Goal: Find specific page/section: Find specific page/section

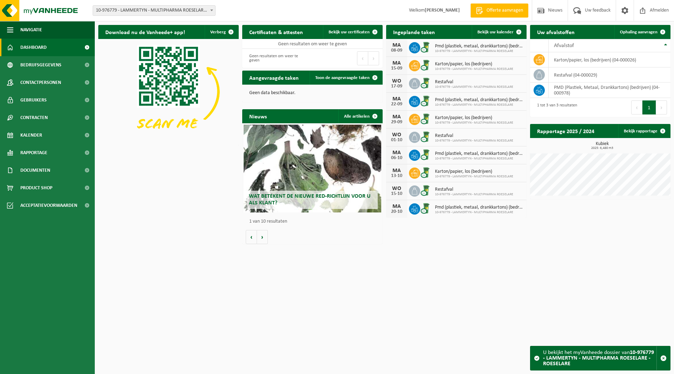
drag, startPoint x: 0, startPoint y: 0, endPoint x: 138, endPoint y: 13, distance: 138.2
click at [138, 13] on span "10-976779 - LAMMERTYN - MULTIPHARMA ROESELARE - ROESELARE" at bounding box center [154, 11] width 122 height 10
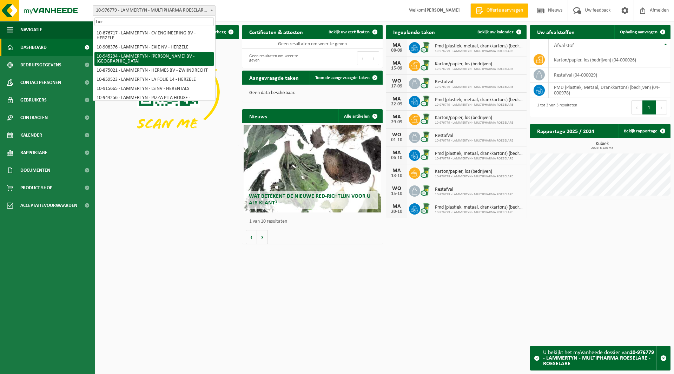
type input "her"
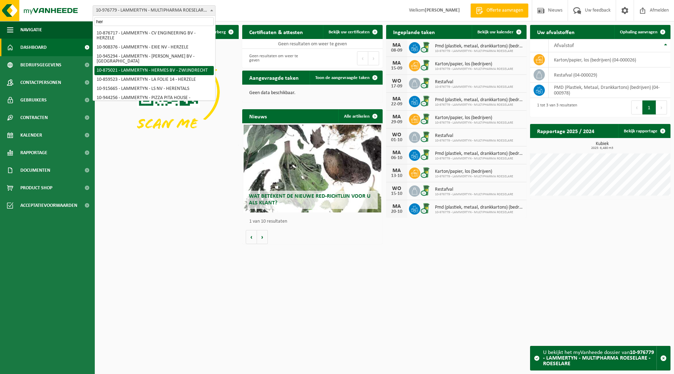
select select "106899"
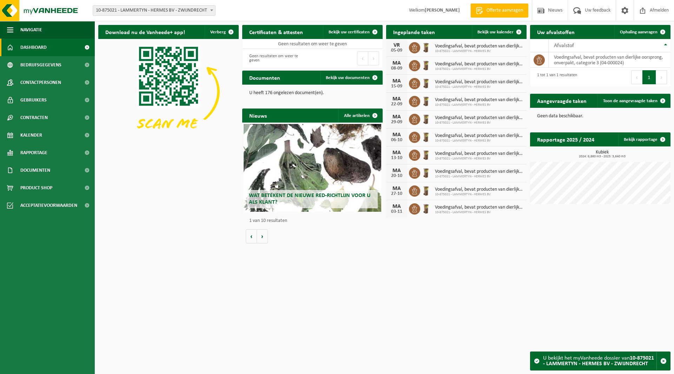
click at [132, 9] on span "10-875021 - LAMMERTYN - HERMES BV - ZWIJNDRECHT" at bounding box center [154, 11] width 122 height 10
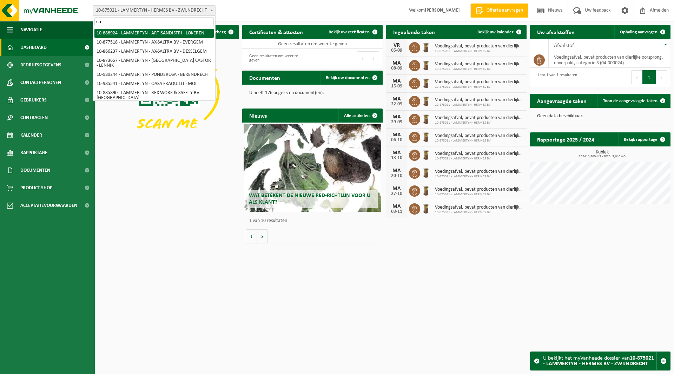
type input "s"
type input "l"
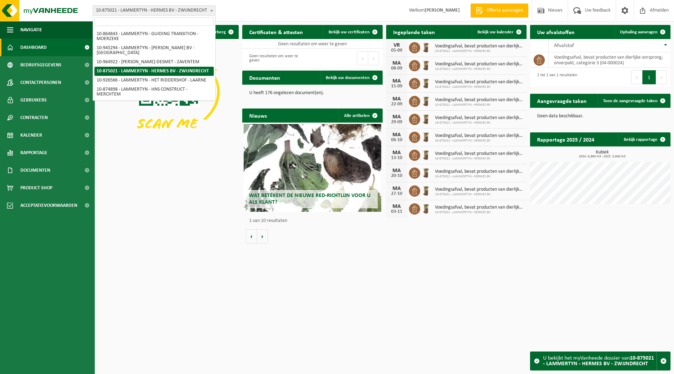
type input "s"
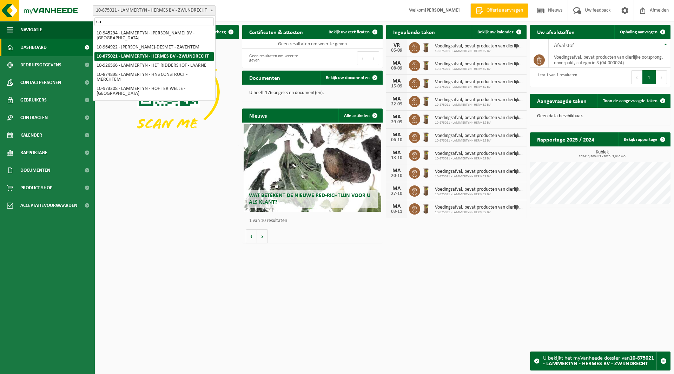
scroll to position [0, 0]
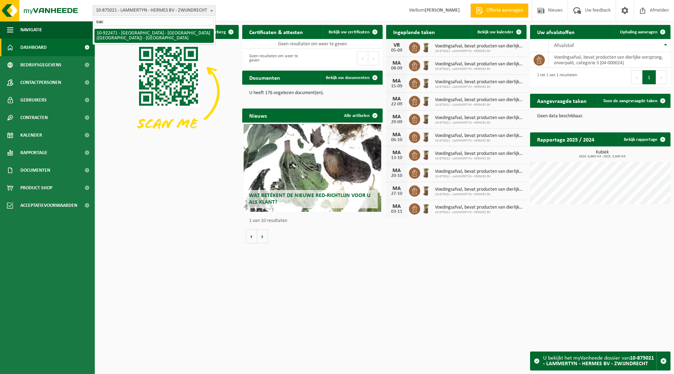
type input "sac"
select select "130555"
